Goal: Task Accomplishment & Management: Manage account settings

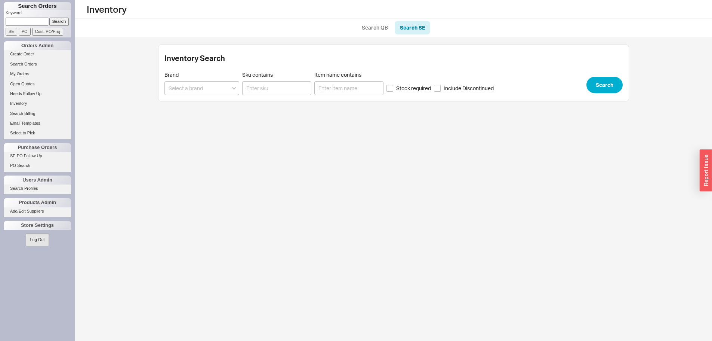
click at [37, 21] on input at bounding box center [27, 22] width 43 height 8
paste input "852259"
type input "852259"
click at [59, 20] on input "Search" at bounding box center [59, 22] width 20 height 8
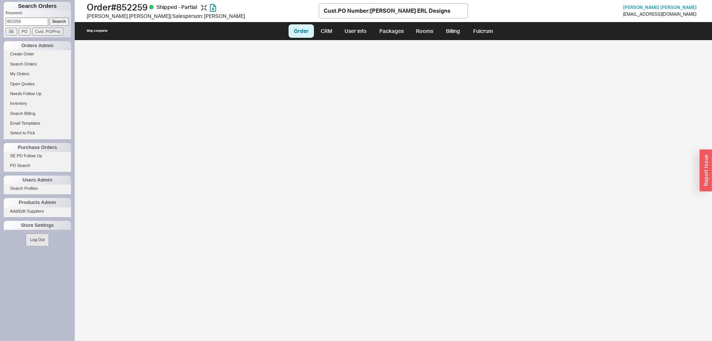
select select "LOW"
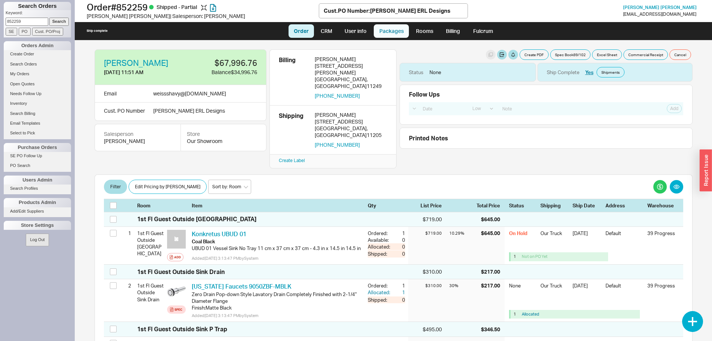
click at [380, 31] on link "Packages" at bounding box center [391, 30] width 35 height 13
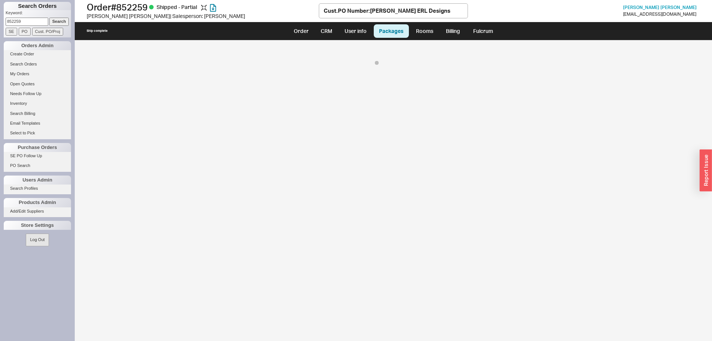
select select "8"
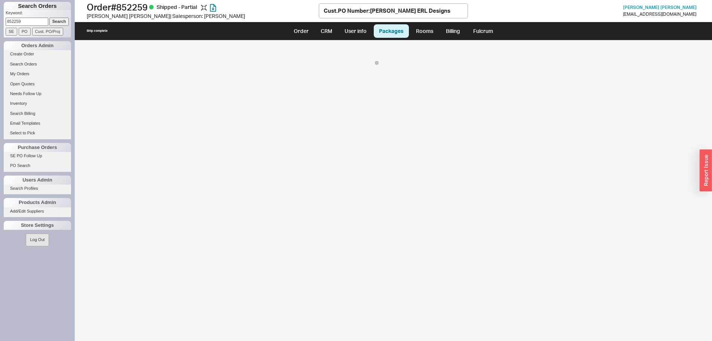
select select "8"
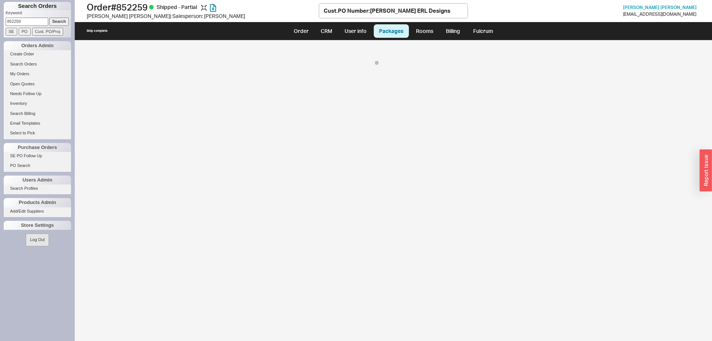
select select "8"
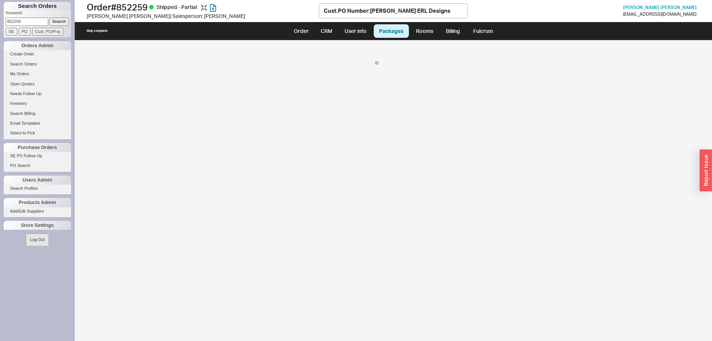
select select "On Hold"
select select "8"
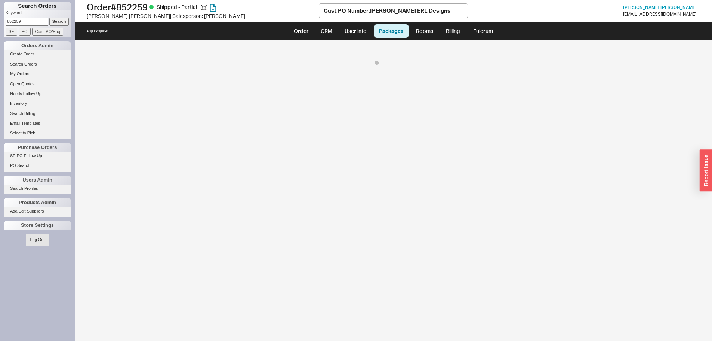
select select "8"
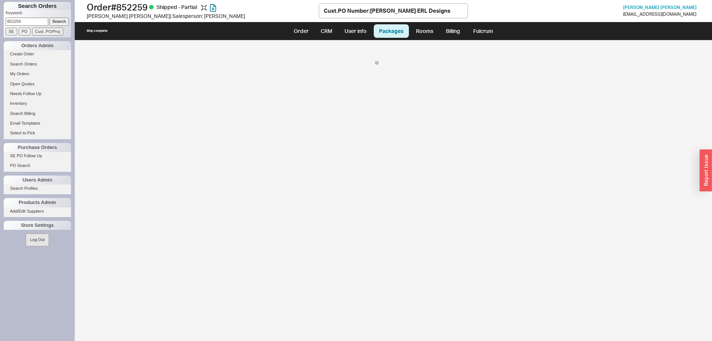
select select "8"
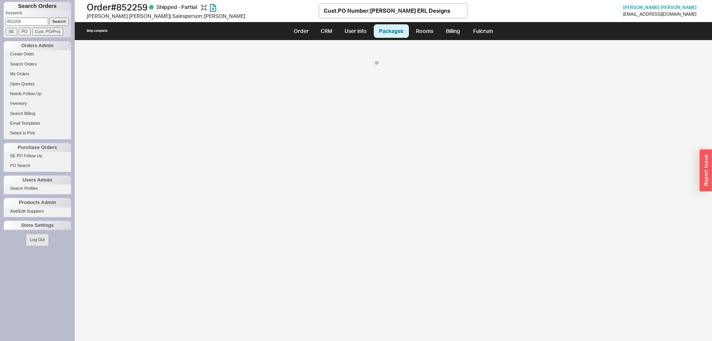
select select "8"
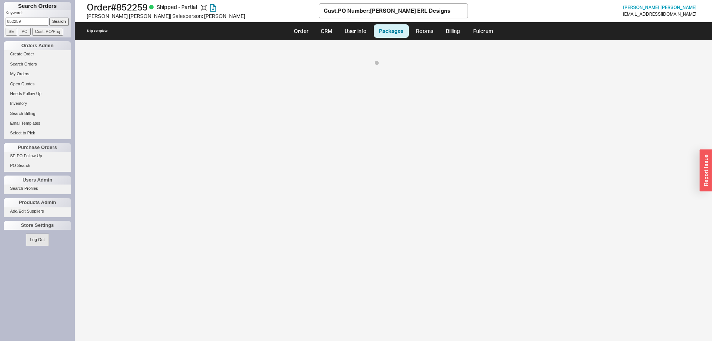
select select "8"
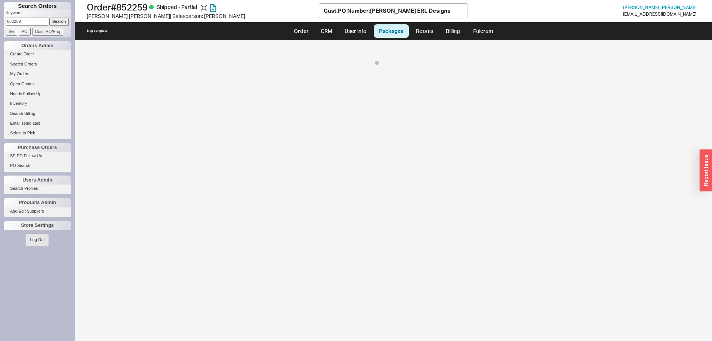
select select "8"
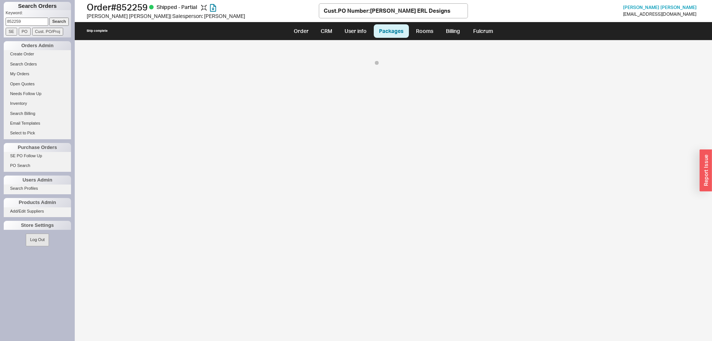
select select "8"
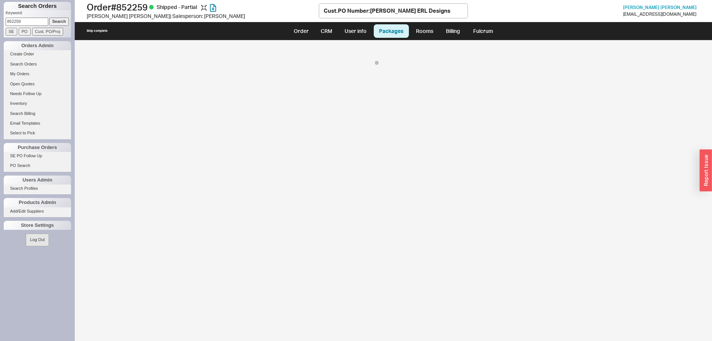
select select "8"
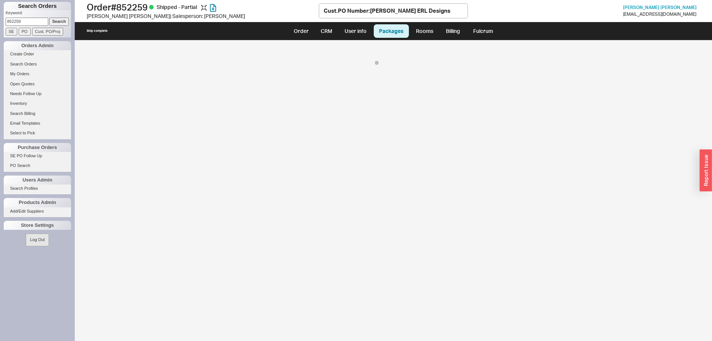
select select "8"
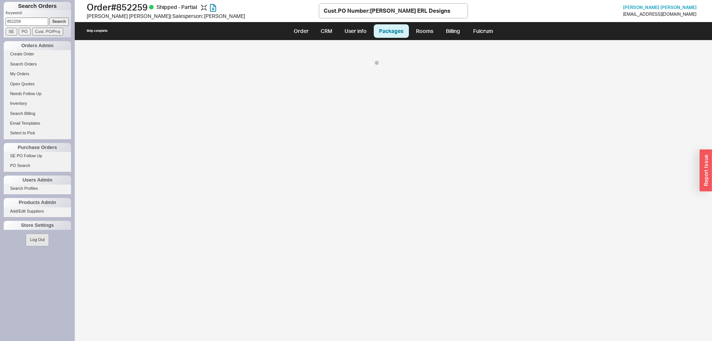
select select "8"
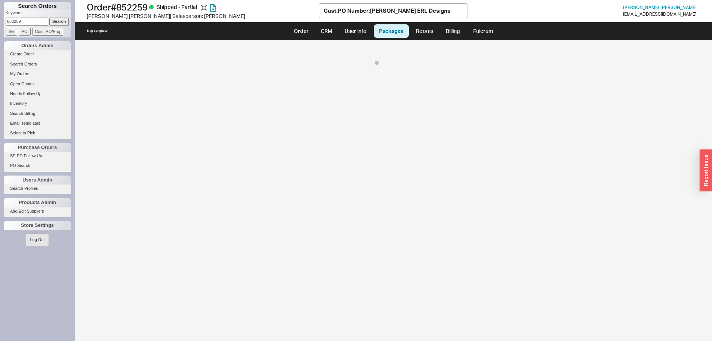
select select "8"
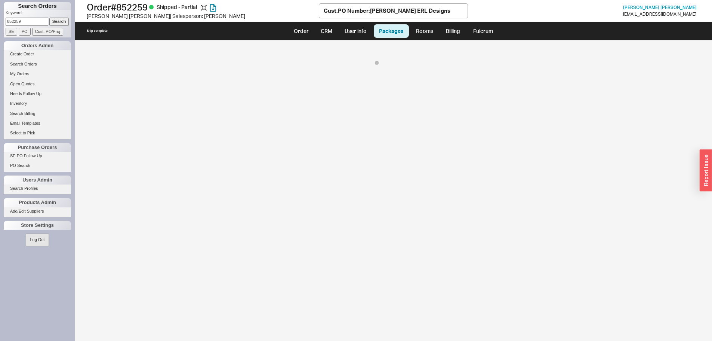
select select "8"
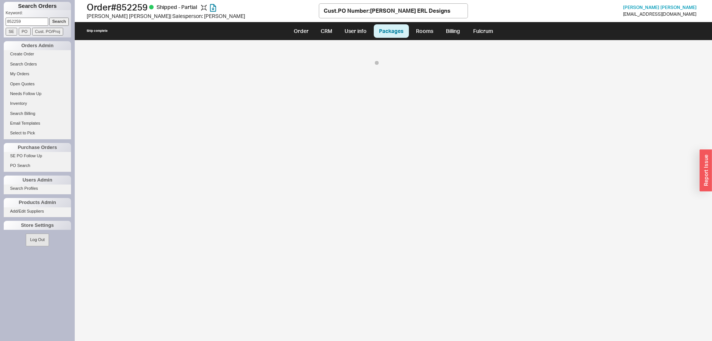
select select "8"
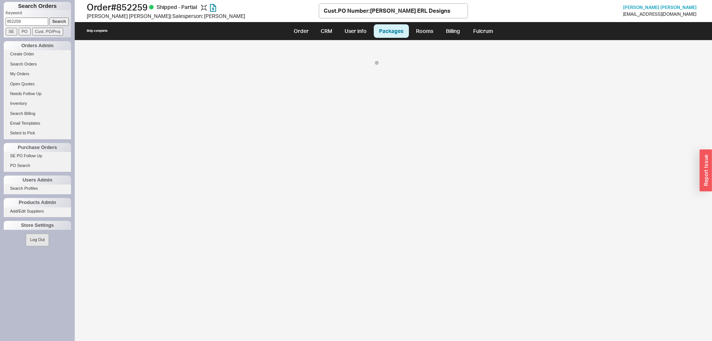
select select "8"
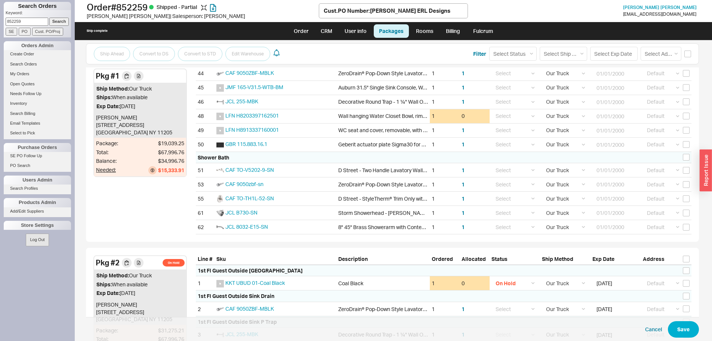
scroll to position [187, 0]
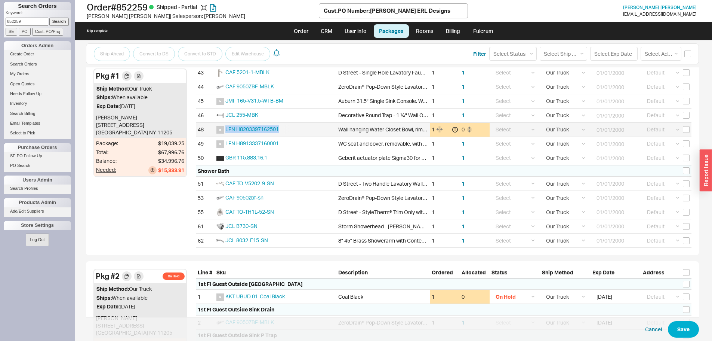
drag, startPoint x: 290, startPoint y: 128, endPoint x: 222, endPoint y: 130, distance: 67.4
click at [222, 130] on div "LFN H8203397162501" at bounding box center [253, 129] width 74 height 8
copy span "LFN H8203397162501"
click at [248, 128] on span "LFN H8203397162501" at bounding box center [251, 129] width 53 height 6
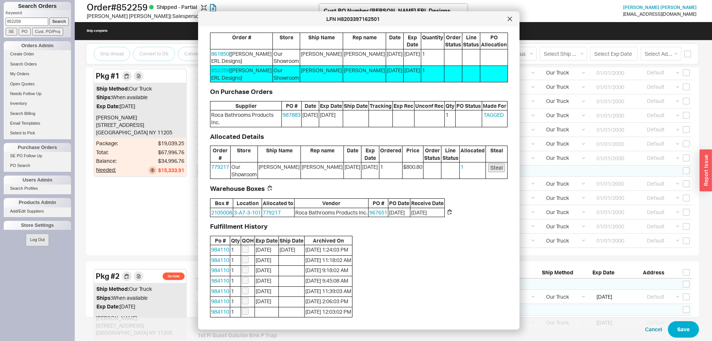
scroll to position [95, 0]
drag, startPoint x: 219, startPoint y: 306, endPoint x: 406, endPoint y: 256, distance: 193.8
click at [406, 256] on div "Fulfillment History Po # Qty QOH Exp Date Ship Date Archived On 984110 1 9/5/25…" at bounding box center [359, 270] width 298 height 94
click at [224, 281] on link "984110" at bounding box center [220, 280] width 18 height 6
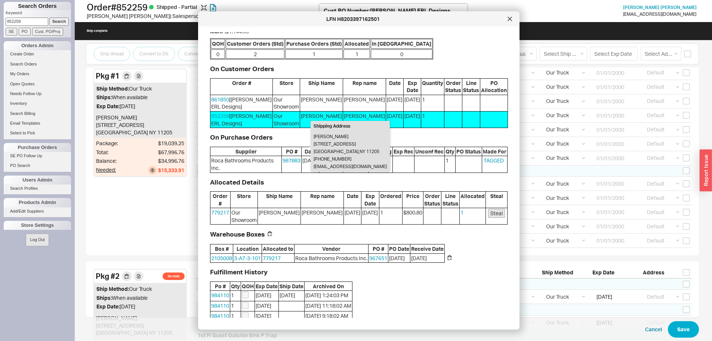
scroll to position [0, 0]
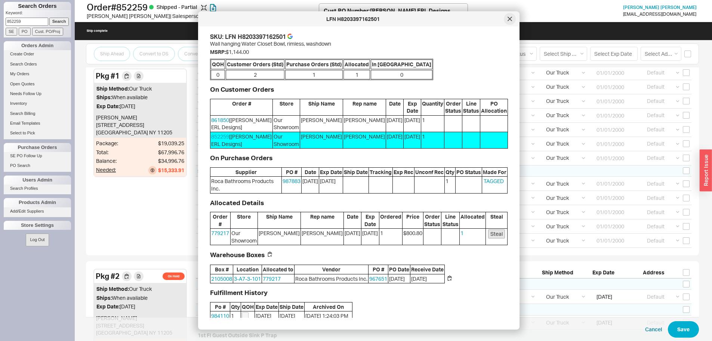
click at [508, 21] on icon at bounding box center [510, 19] width 4 height 4
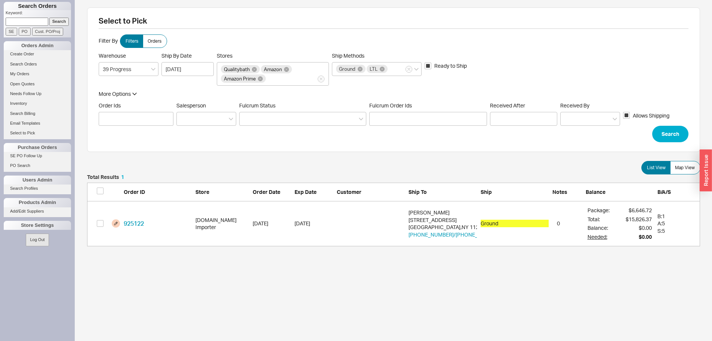
scroll to position [66, 608]
click at [115, 223] on button "grid" at bounding box center [116, 223] width 8 height 8
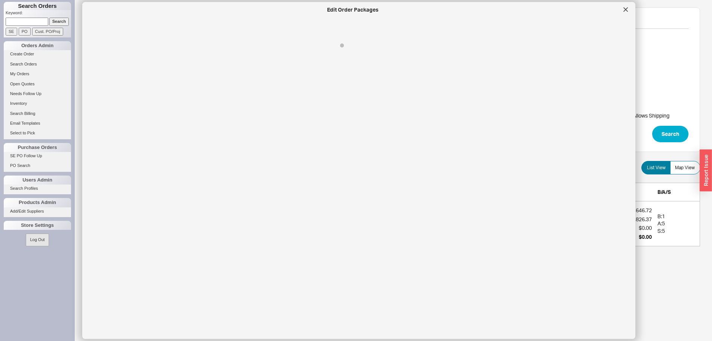
select select "1"
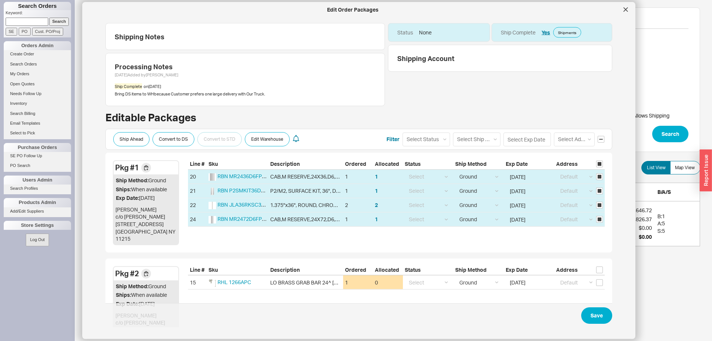
click at [460, 162] on div "Ship Method" at bounding box center [479, 165] width 50 height 10
click at [476, 141] on select "Select Ship Method Ground LTL Our Truck --------------- Customer Pickup - Showr…" at bounding box center [476, 139] width 47 height 14
select select "8"
click at [453, 132] on select "Select Ship Method Ground LTL Our Truck --------------- Customer Pickup - Showr…" at bounding box center [476, 139] width 47 height 14
select select
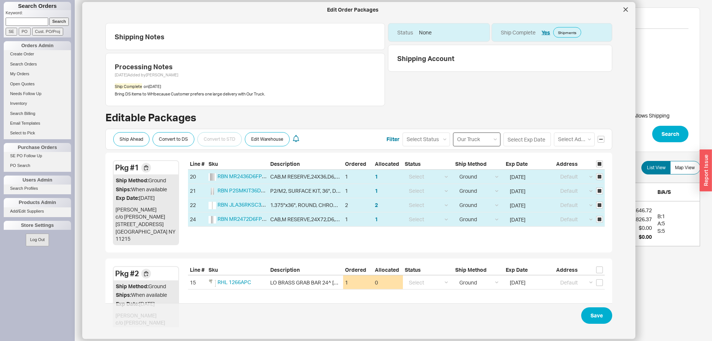
select select "8"
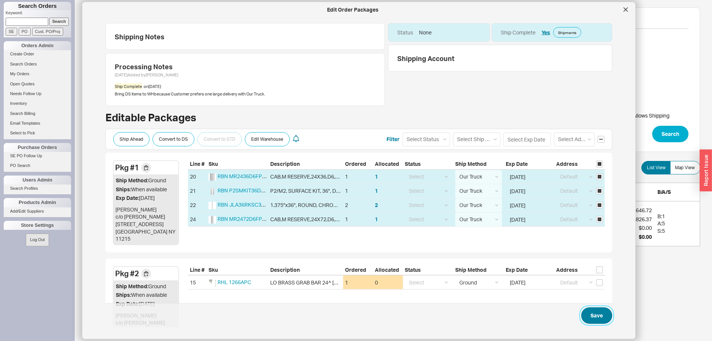
click at [584, 314] on button "Save" at bounding box center [596, 315] width 31 height 16
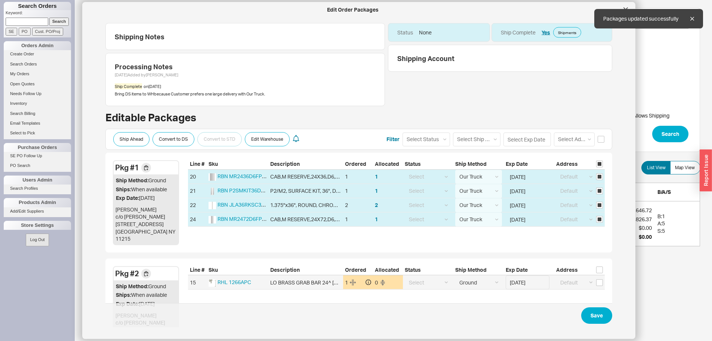
checkbox input "false"
select select "8"
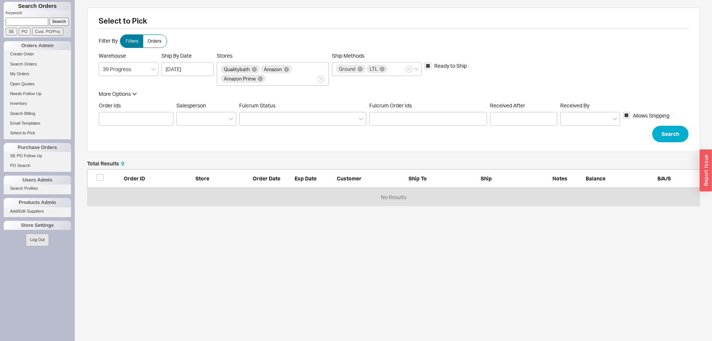
scroll to position [40, 608]
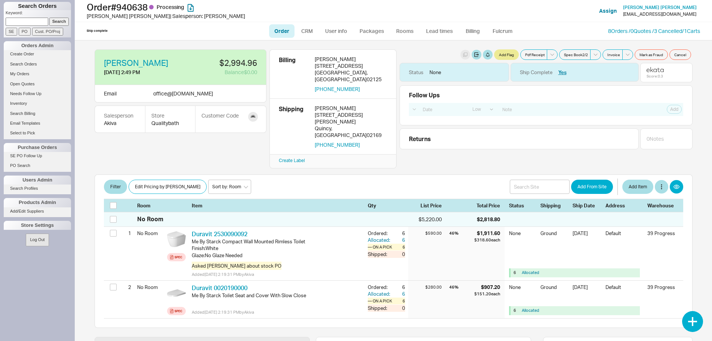
select select "LOW"
click at [291, 154] on div "Create Label" at bounding box center [333, 161] width 127 height 15
click at [291, 157] on link "Create Label" at bounding box center [292, 160] width 26 height 6
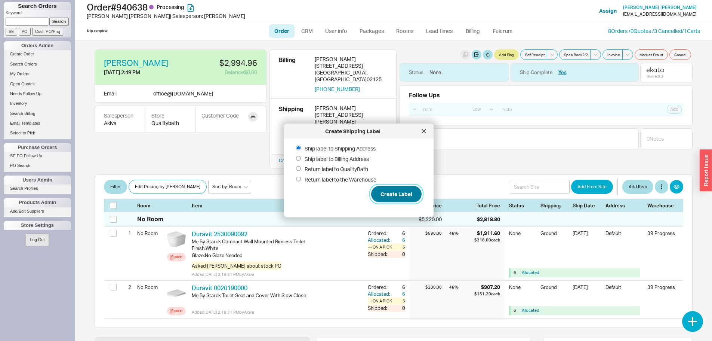
click at [392, 197] on button "Create Label" at bounding box center [396, 194] width 50 height 16
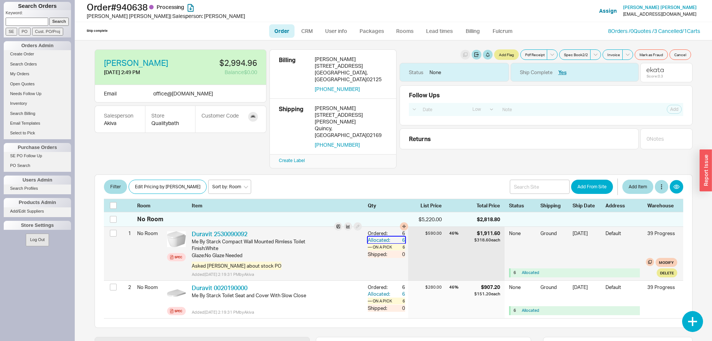
click at [397, 236] on div "6" at bounding box center [398, 239] width 13 height 7
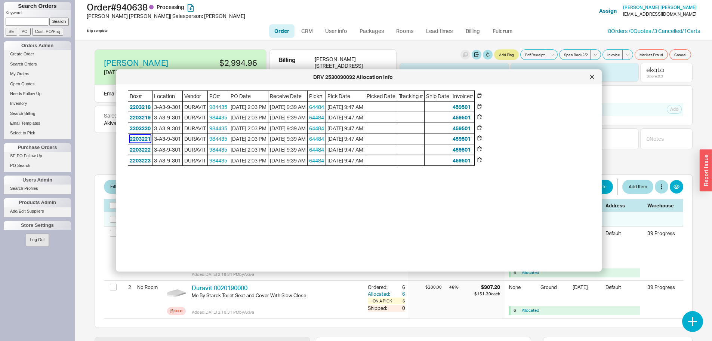
click at [135, 139] on button "2203221" at bounding box center [140, 138] width 21 height 7
